Goal: Information Seeking & Learning: Learn about a topic

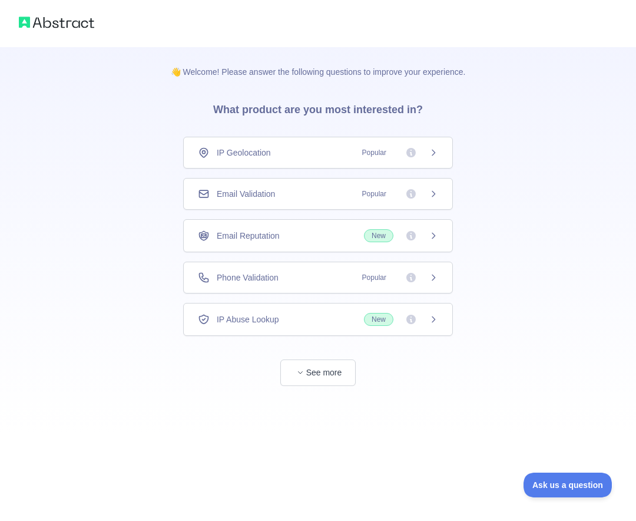
click at [240, 278] on span "Phone Validation" at bounding box center [248, 278] width 62 height 12
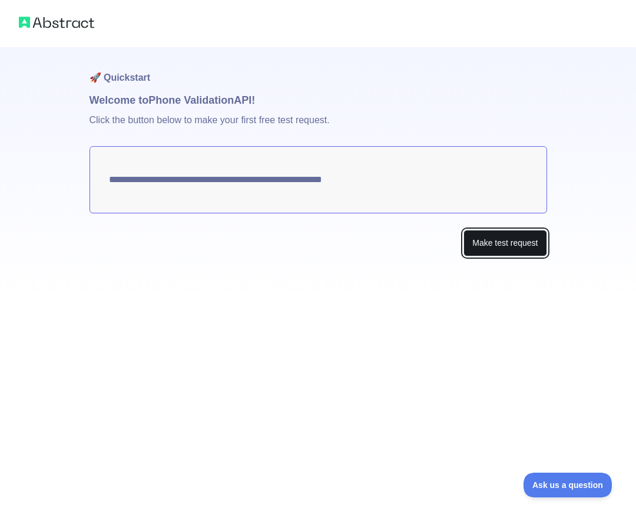
click at [514, 247] on button "Make test request" at bounding box center [505, 243] width 83 height 27
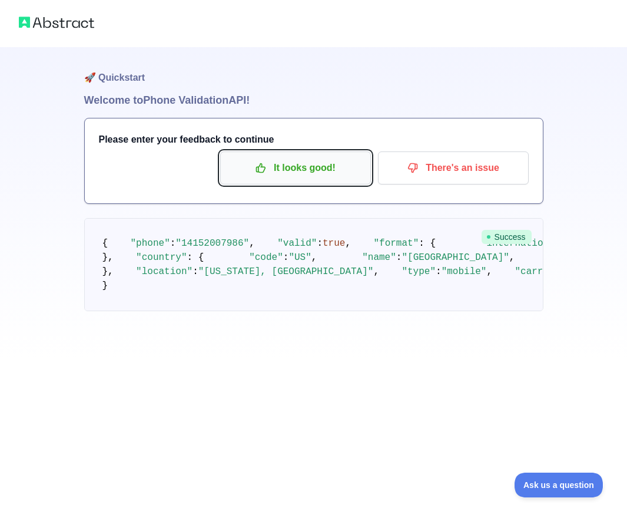
click at [264, 171] on icon "button" at bounding box center [261, 168] width 9 height 9
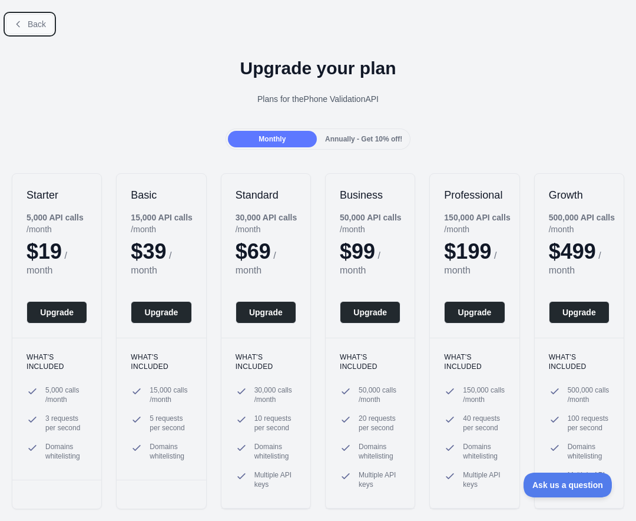
click at [32, 25] on span "Back" at bounding box center [37, 23] width 18 height 9
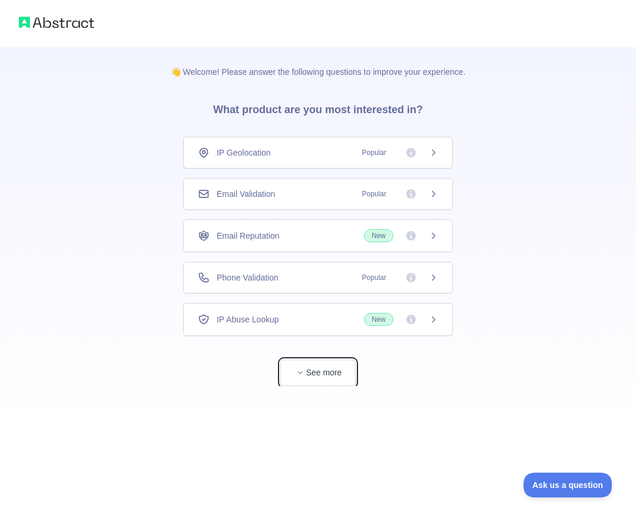
drag, startPoint x: 286, startPoint y: 382, endPoint x: 291, endPoint y: 378, distance: 6.7
click at [288, 379] on button "See more" at bounding box center [317, 372] width 75 height 27
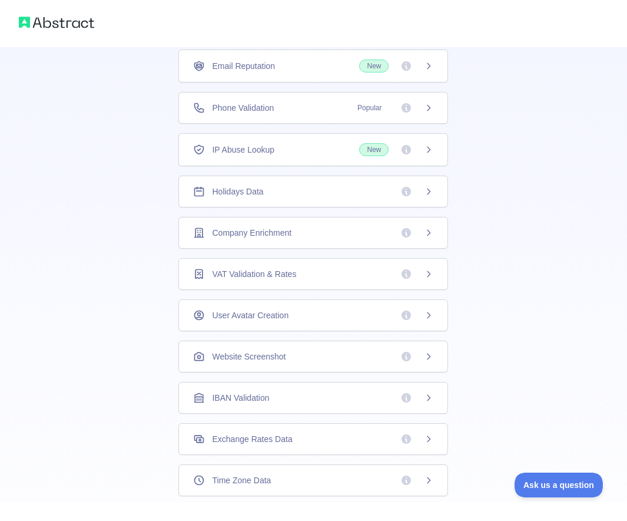
scroll to position [229, 0]
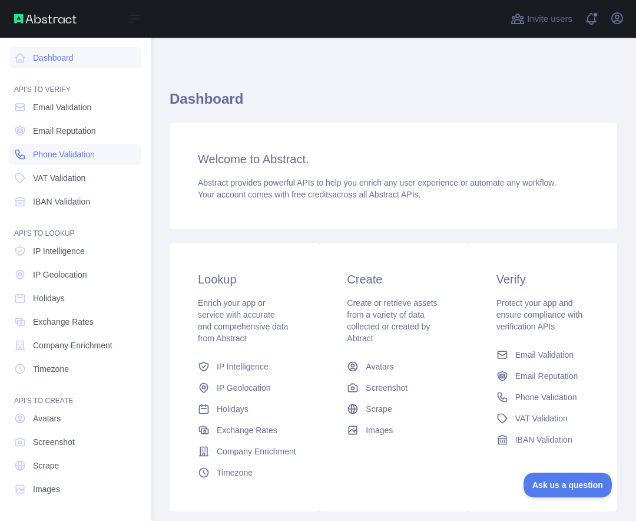
click at [70, 157] on span "Phone Validation" at bounding box center [64, 154] width 62 height 12
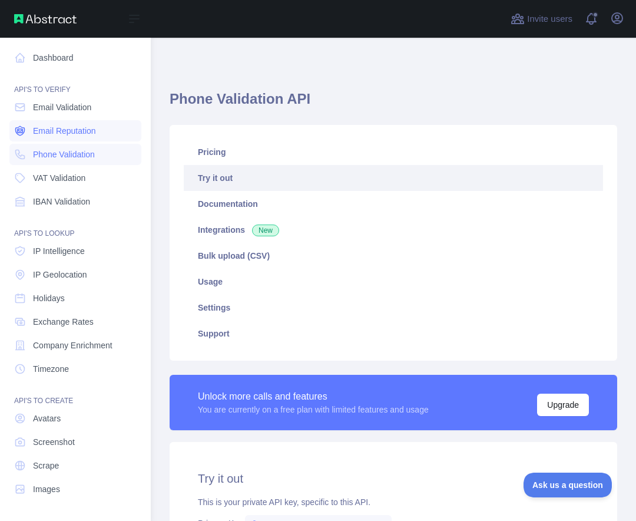
click at [62, 133] on span "Email Reputation" at bounding box center [64, 131] width 63 height 12
click at [60, 104] on span "Email Validation" at bounding box center [62, 107] width 58 height 12
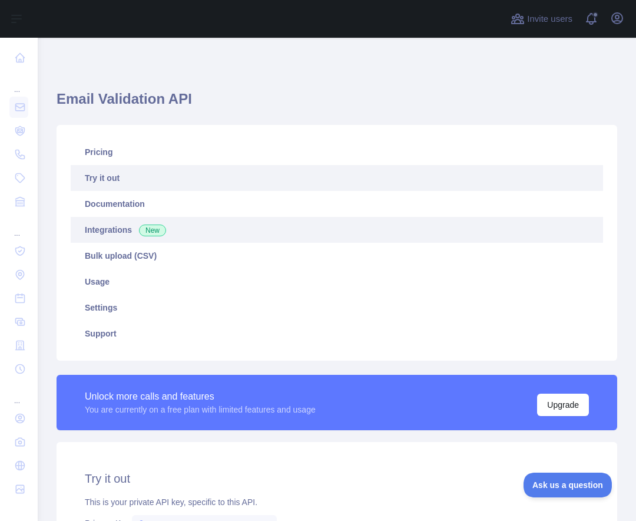
click at [128, 233] on link "Integrations New" at bounding box center [337, 230] width 533 height 26
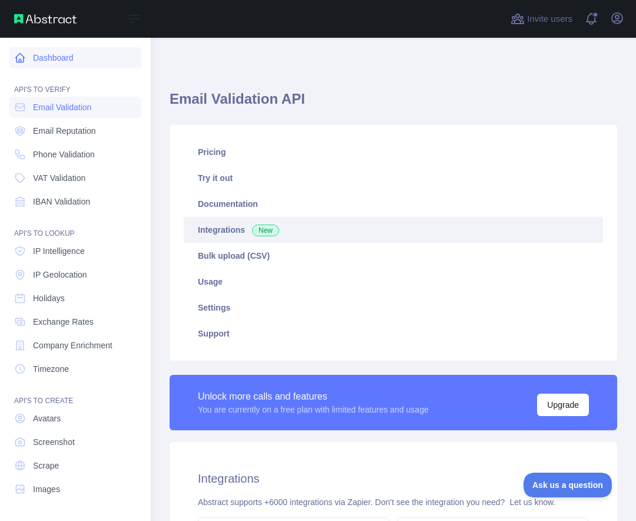
click at [38, 55] on link "Dashboard" at bounding box center [75, 57] width 132 height 21
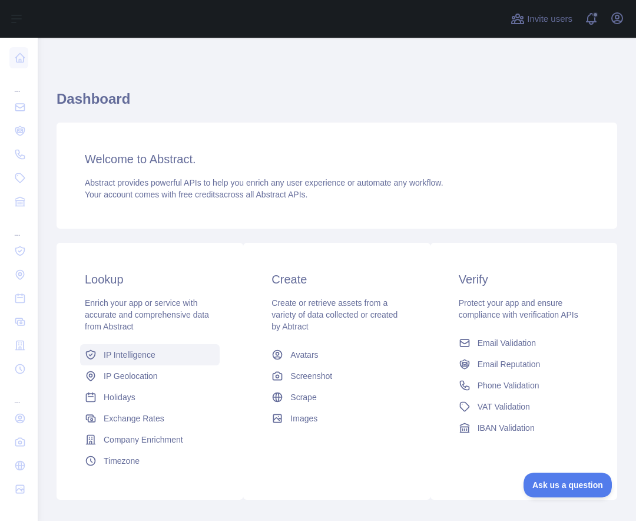
click at [126, 356] on span "IP Intelligence" at bounding box center [130, 355] width 52 height 12
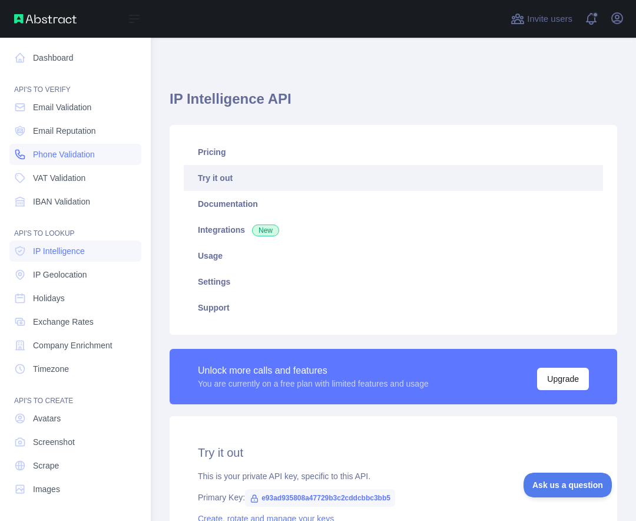
click at [68, 151] on span "Phone Validation" at bounding box center [64, 154] width 62 height 12
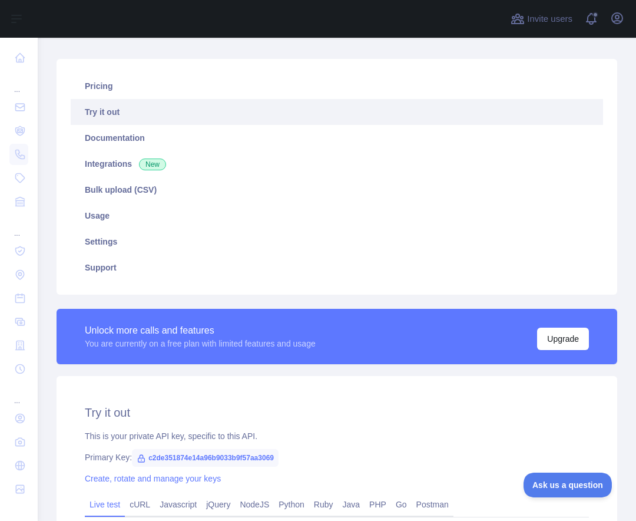
scroll to position [223, 0]
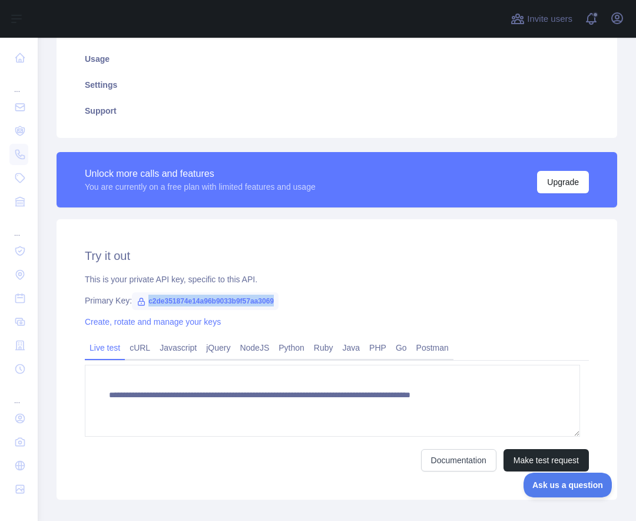
drag, startPoint x: 150, startPoint y: 300, endPoint x: 296, endPoint y: 299, distance: 146.1
click at [279, 299] on span "c2de351874e14a96b9033b9f57aa3069" at bounding box center [205, 301] width 147 height 18
copy span "c2de351874e14a96b9033b9f57aa3069"
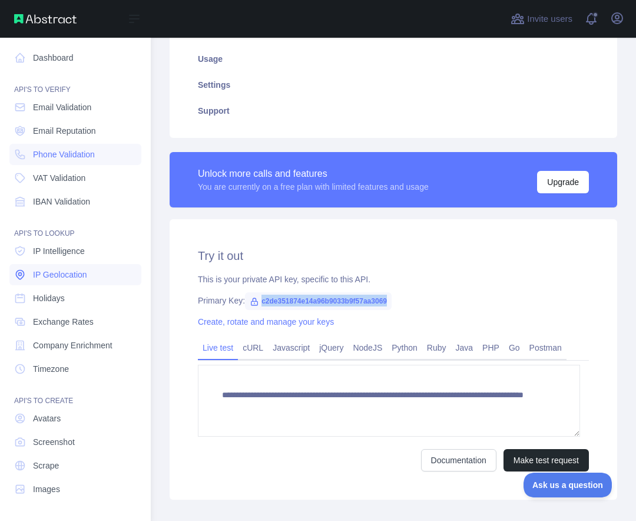
click at [57, 276] on span "IP Geolocation" at bounding box center [60, 275] width 54 height 12
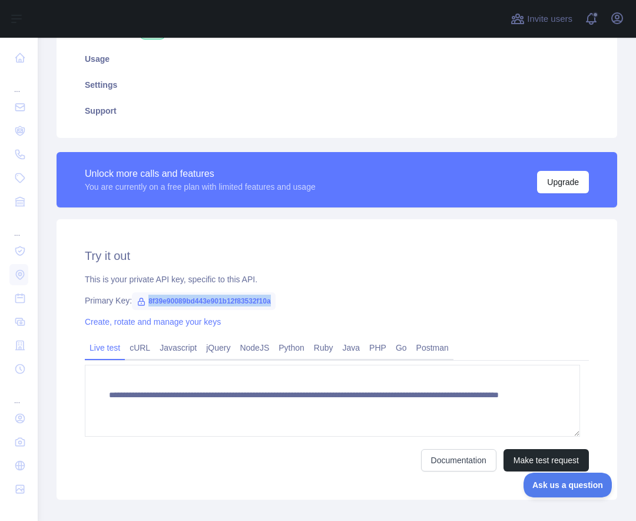
drag, startPoint x: 148, startPoint y: 301, endPoint x: 290, endPoint y: 306, distance: 141.5
click at [296, 306] on div "**********" at bounding box center [337, 359] width 561 height 280
copy span "8f39e90089bd443e901b12f83532f10a"
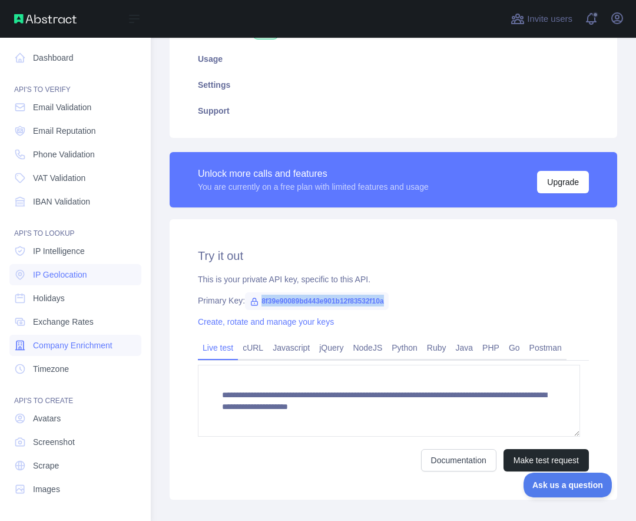
click at [65, 346] on span "Company Enrichment" at bounding box center [73, 345] width 80 height 12
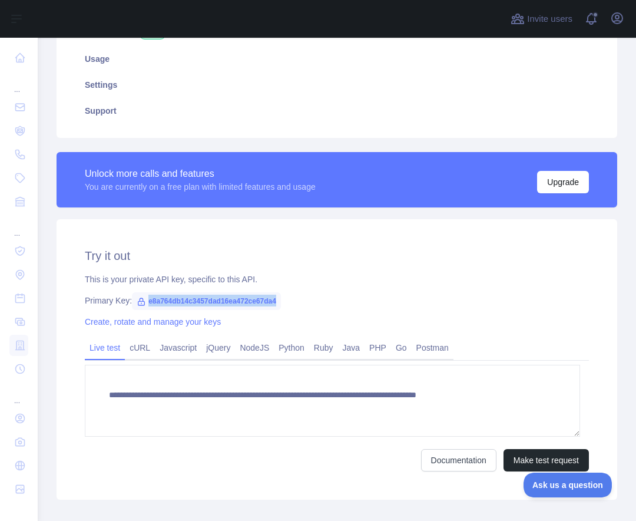
drag, startPoint x: 148, startPoint y: 301, endPoint x: 291, endPoint y: 299, distance: 142.6
click at [281, 299] on span "e8a764db14c3457dad16ea472ce67da4" at bounding box center [206, 301] width 149 height 18
copy span "e8a764db14c3457dad16ea472ce67da4"
